Goal: Check status: Check status

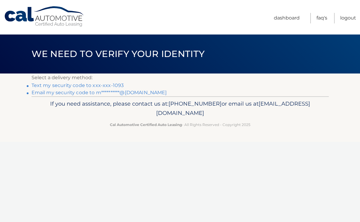
click at [106, 85] on link "Text my security code to xxx-xxx-1093" at bounding box center [78, 86] width 92 height 6
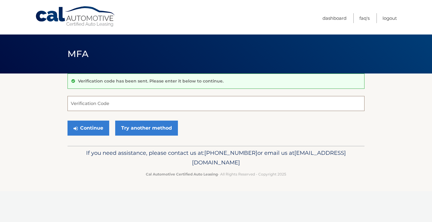
click at [102, 103] on input "Verification Code" at bounding box center [216, 103] width 297 height 15
type input "753950"
click at [88, 128] on button "Continue" at bounding box center [89, 128] width 42 height 15
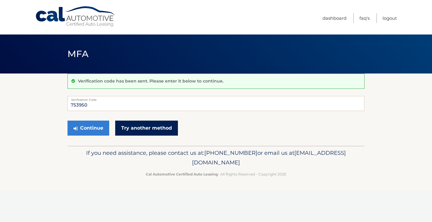
click at [134, 132] on link "Try another method" at bounding box center [146, 128] width 63 height 15
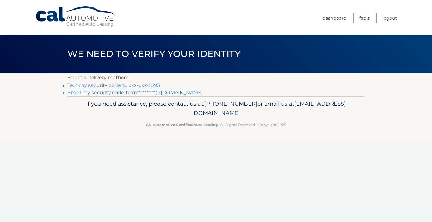
click at [147, 86] on link "Text my security code to xxx-xxx-1093" at bounding box center [114, 86] width 92 height 6
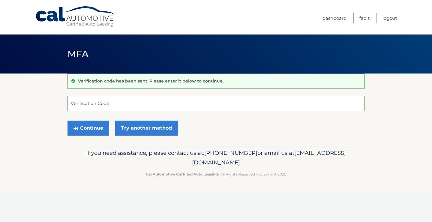
click at [140, 101] on input "Verification Code" at bounding box center [216, 103] width 297 height 15
type input "413208"
click at [88, 128] on button "Continue" at bounding box center [89, 128] width 42 height 15
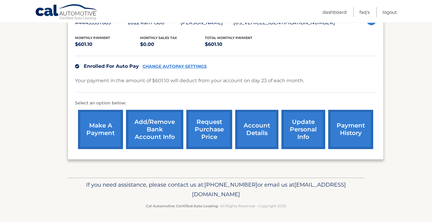
scroll to position [118, 0]
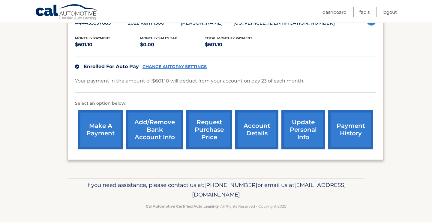
click at [208, 125] on link "request purchase price" at bounding box center [209, 129] width 46 height 39
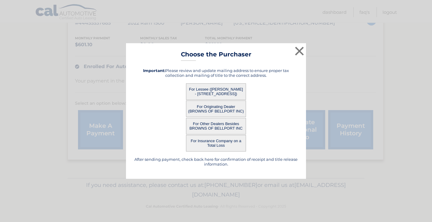
click at [214, 95] on button "For Lessee ([PERSON_NAME] - [STREET_ADDRESS])" at bounding box center [216, 91] width 60 height 17
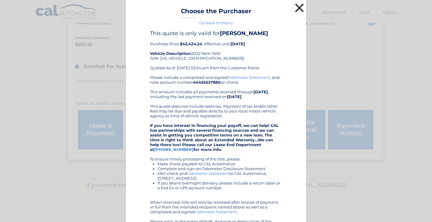
click at [297, 6] on button "×" at bounding box center [300, 8] width 12 height 12
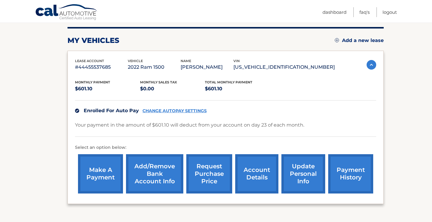
scroll to position [74, 0]
click at [267, 179] on link "account details" at bounding box center [256, 173] width 43 height 39
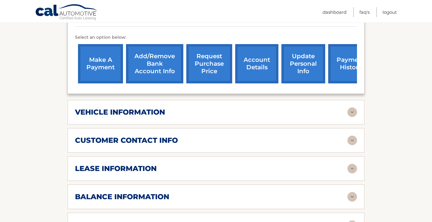
scroll to position [206, 0]
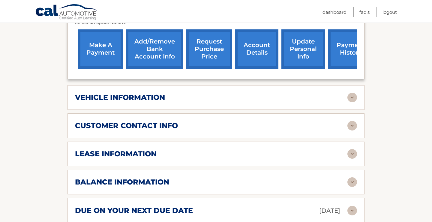
click at [247, 150] on div "lease information" at bounding box center [211, 154] width 273 height 9
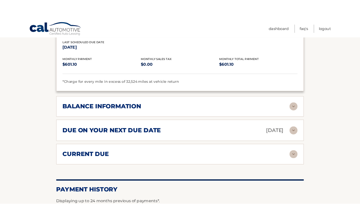
scroll to position [394, 0]
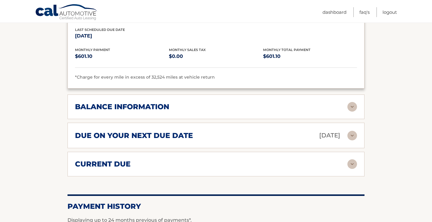
click at [228, 107] on div "balance information" at bounding box center [211, 106] width 273 height 9
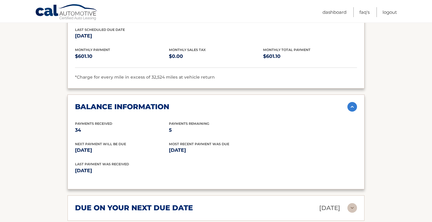
click at [227, 107] on div "balance information" at bounding box center [211, 106] width 273 height 9
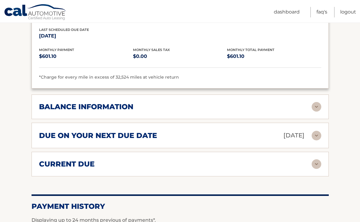
click at [350, 20] on ul "Dashboard FAQ's Logout" at bounding box center [315, 11] width 82 height 23
click at [350, 14] on link "Logout" at bounding box center [348, 12] width 16 height 11
